Goal: Transaction & Acquisition: Obtain resource

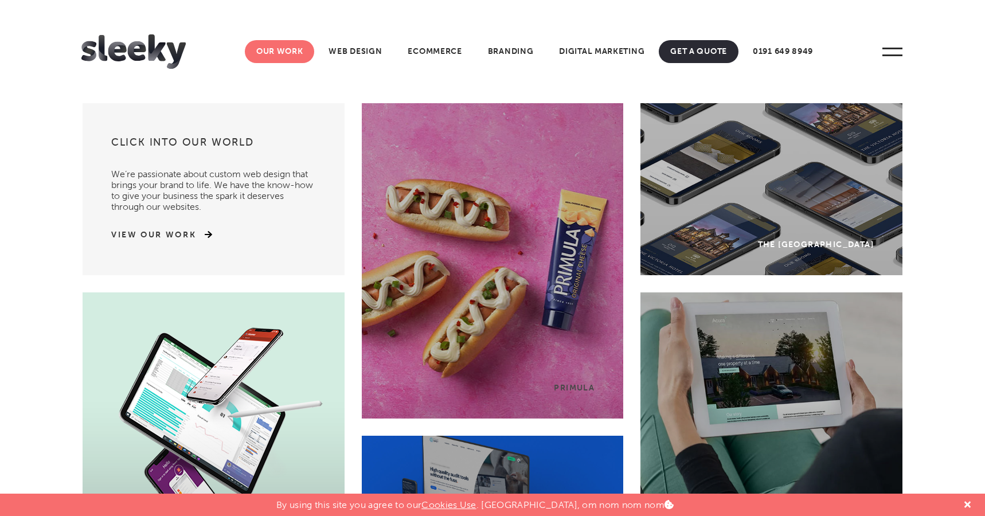
click at [296, 52] on link "Our Work" at bounding box center [280, 51] width 70 height 23
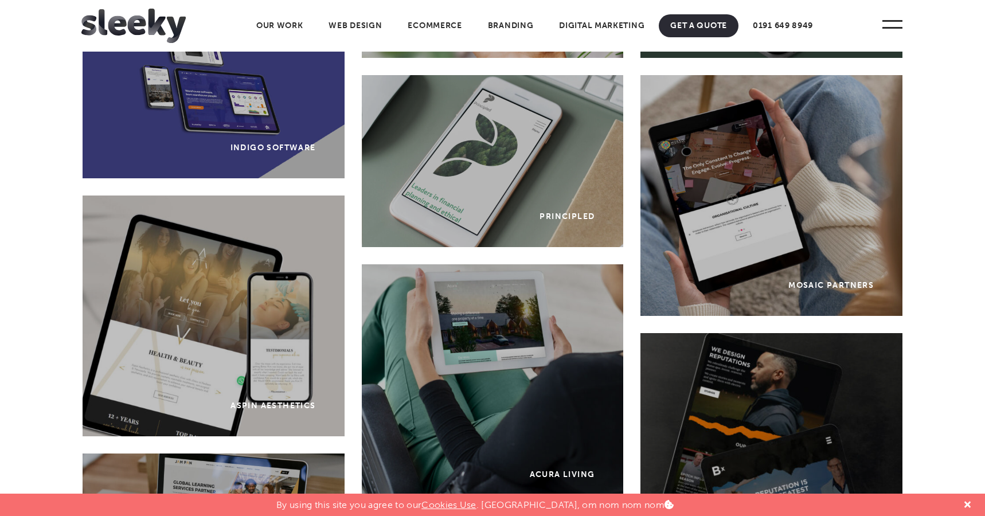
scroll to position [1365, 0]
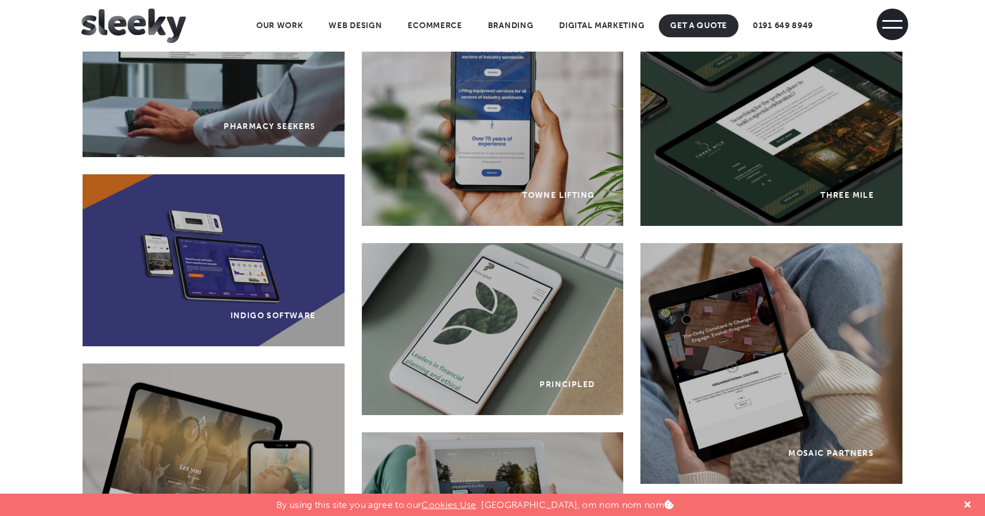
click at [894, 24] on span at bounding box center [893, 25] width 32 height 32
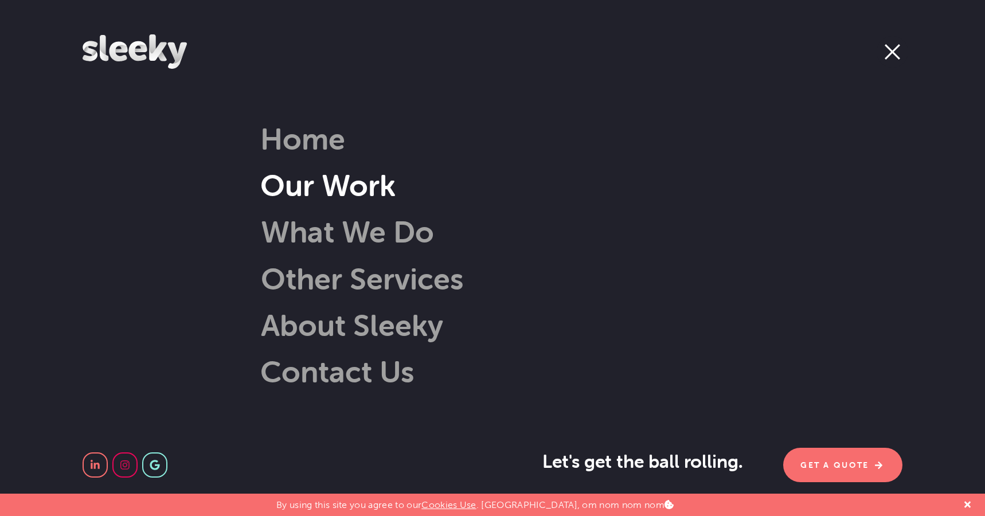
click at [378, 192] on link "Our Work" at bounding box center [327, 185] width 135 height 37
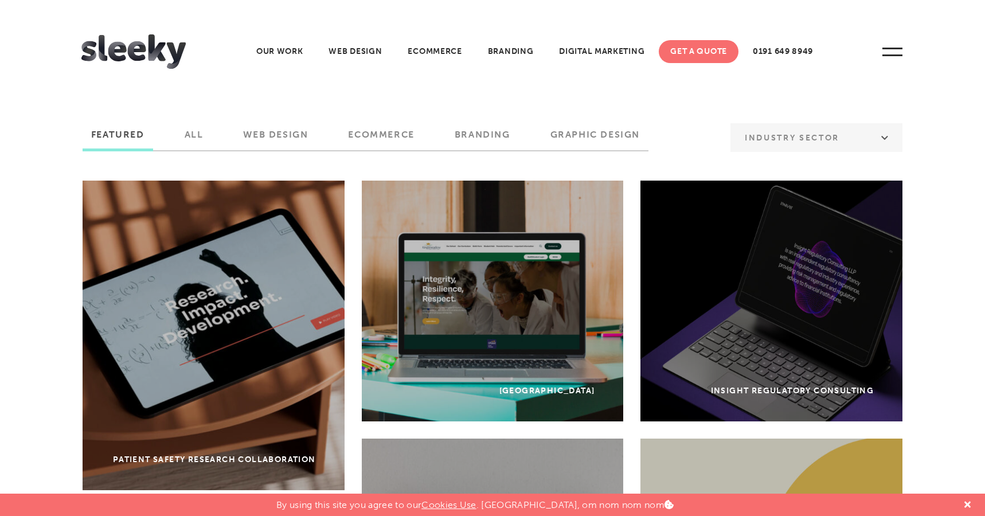
click at [692, 46] on link "Get A Quote" at bounding box center [699, 51] width 80 height 23
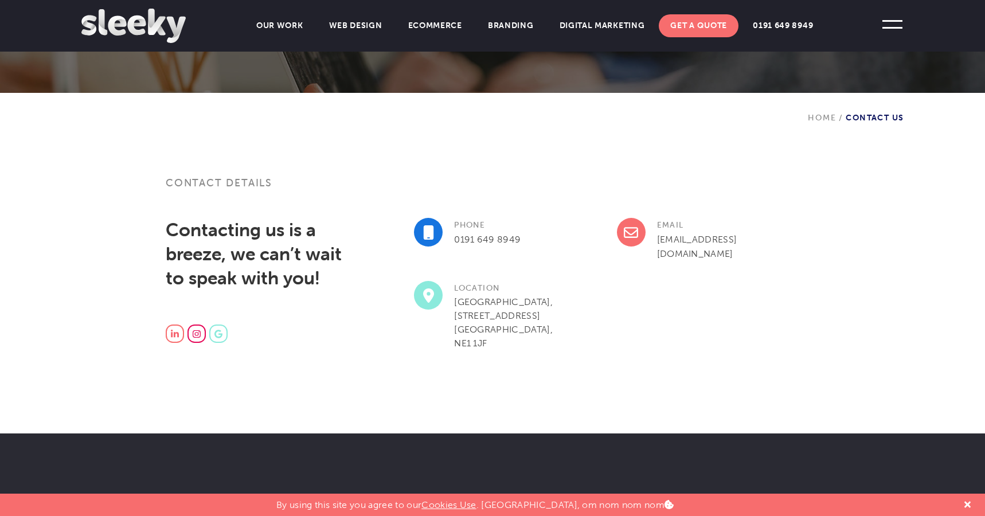
scroll to position [243, 0]
